Goal: Find specific page/section: Find specific page/section

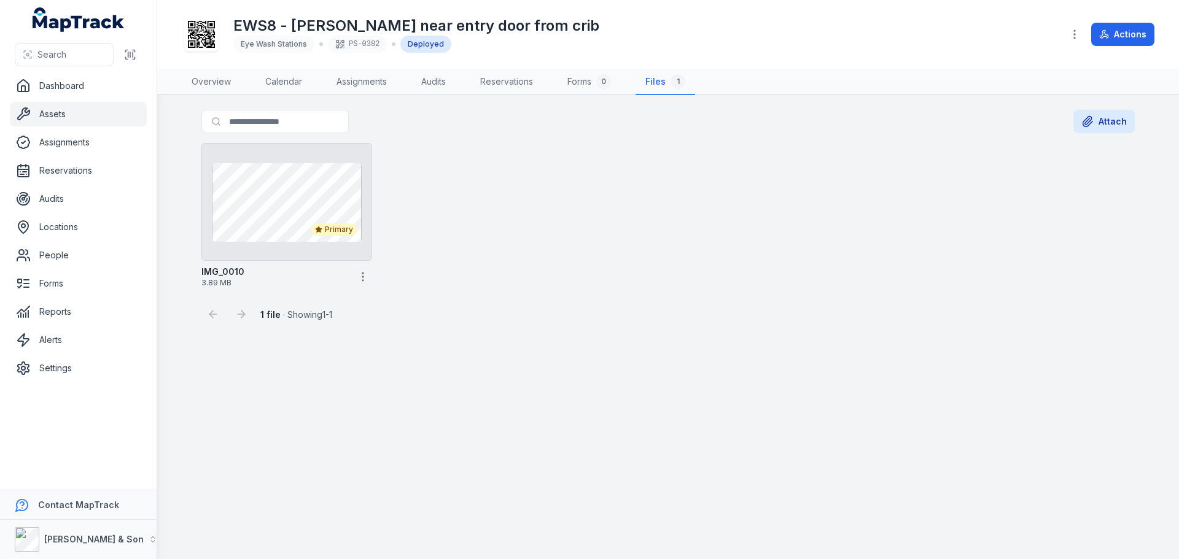
click at [631, 344] on main "Search for files Attach Primary IMG_0010 3.89 MB 1 file · Showing 1 - 1" at bounding box center [668, 327] width 1022 height 464
click at [616, 386] on main "Search for files Attach Primary IMG_0010 3.89 MB 1 file · Showing 1 - 1" at bounding box center [668, 327] width 1022 height 464
click at [126, 114] on link "Assets" at bounding box center [78, 114] width 137 height 25
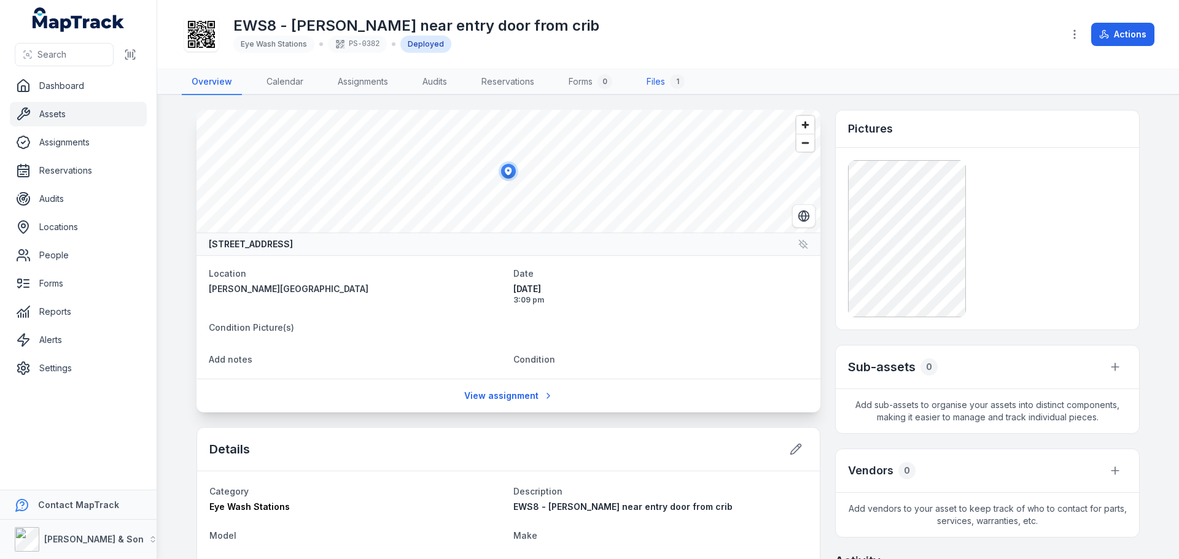
click at [667, 72] on link "Files 1" at bounding box center [666, 82] width 58 height 26
